Goal: Register for event/course

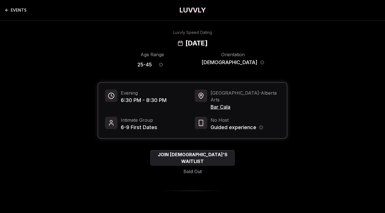
click at [16, 9] on link "EVENTS" at bounding box center [16, 10] width 22 height 11
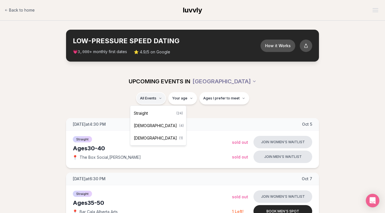
click at [158, 137] on div "[DEMOGRAPHIC_DATA] ( 1 )" at bounding box center [159, 138] width 54 height 12
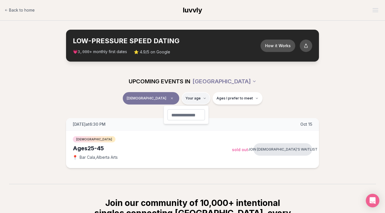
click at [190, 101] on html "Back to home luvvly LOW-PRESSURE SPEED DATING How it Works 💗 3,000 + monthly fi…" at bounding box center [192, 162] width 385 height 325
click at [215, 110] on html "Back to home luvvly LOW-PRESSURE SPEED DATING How it Works 💗 3,000 + monthly fi…" at bounding box center [192, 162] width 385 height 325
click at [217, 101] on button "Ages I prefer to meet" at bounding box center [238, 98] width 50 height 12
click at [196, 100] on html "Back to home luvvly LOW-PRESSURE SPEED DATING How it Works 💗 3,000 + monthly fi…" at bounding box center [192, 162] width 385 height 325
type input "**"
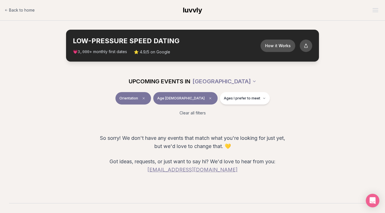
click at [222, 112] on div "Clear all filters" at bounding box center [192, 113] width 316 height 12
click at [227, 99] on span "Ages I prefer to meet" at bounding box center [242, 98] width 36 height 5
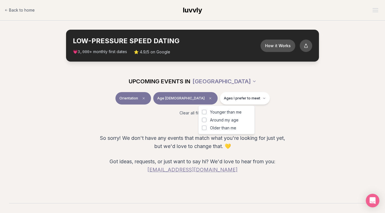
click at [272, 90] on div "UPCOMING EVENTS IN [GEOGRAPHIC_DATA]" at bounding box center [192, 81] width 325 height 21
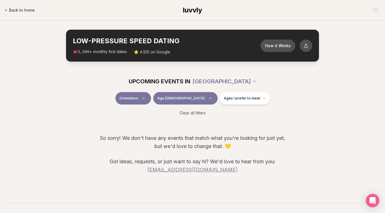
click at [26, 10] on span "Back to home" at bounding box center [22, 10] width 26 height 6
